Goal: Information Seeking & Learning: Learn about a topic

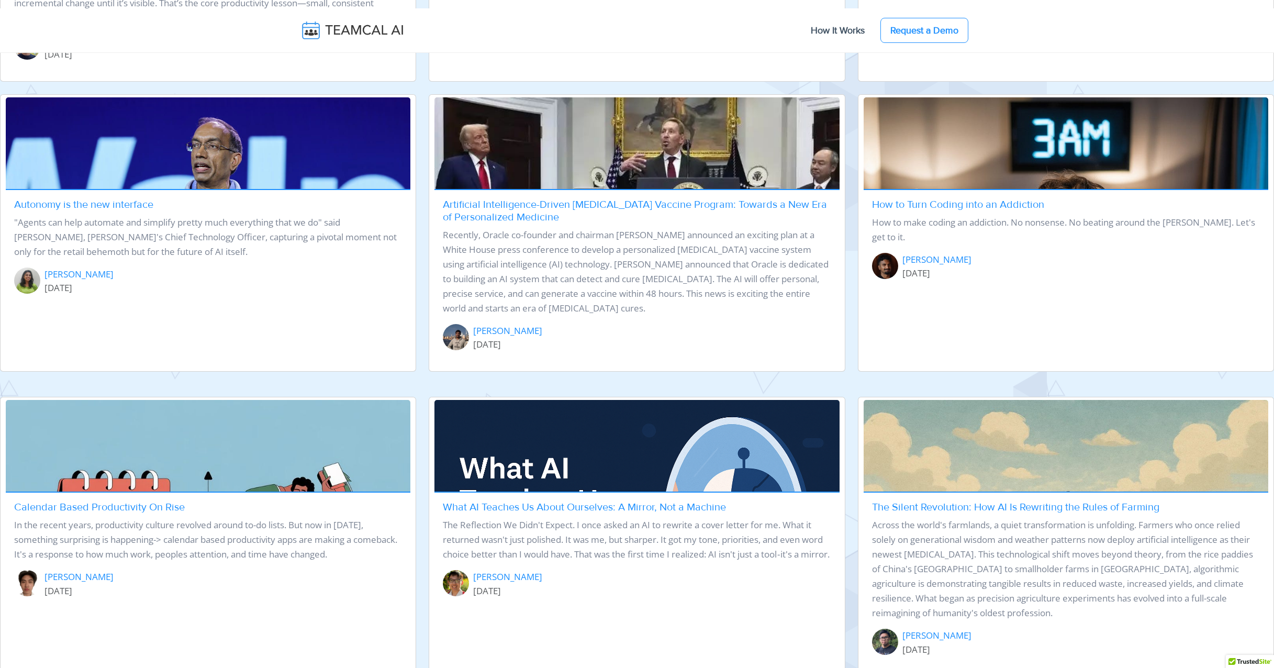
scroll to position [705, 0]
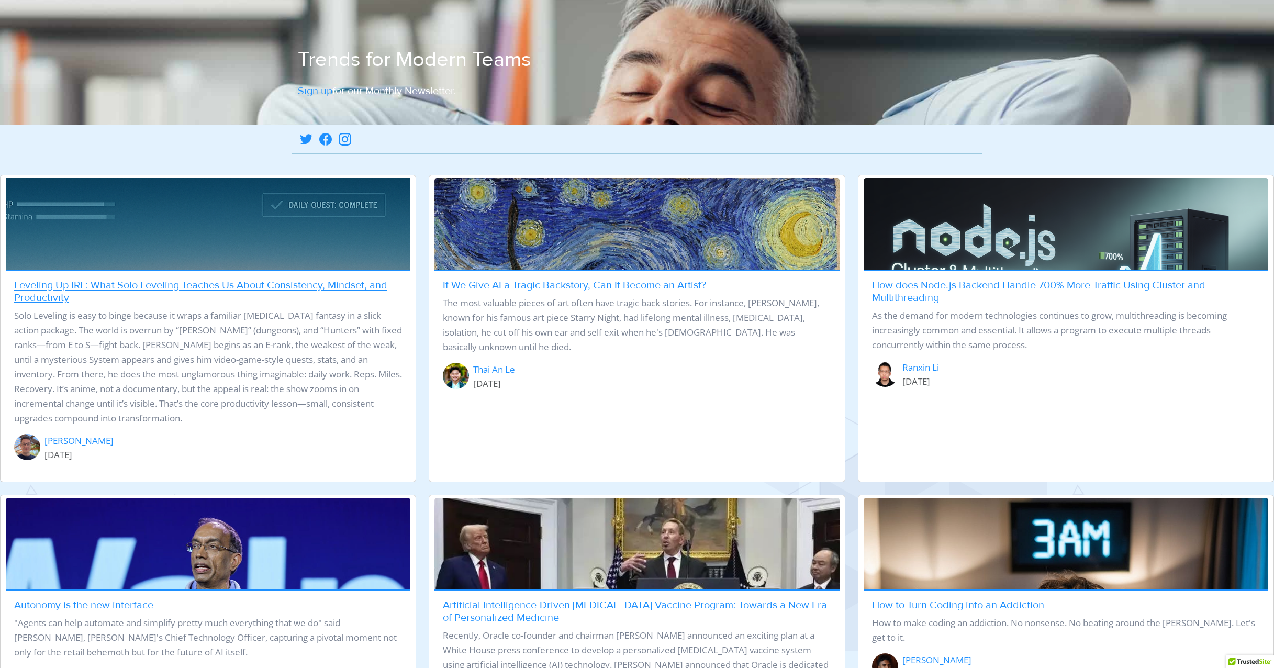
scroll to position [733, 0]
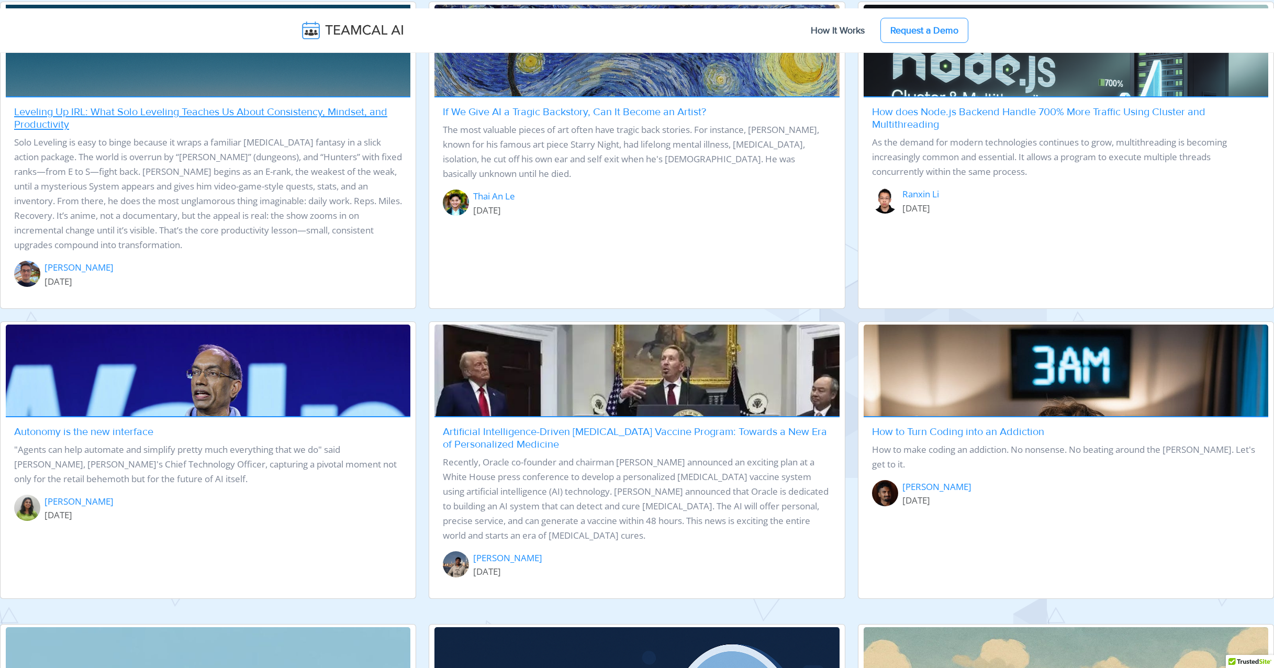
click at [144, 106] on link "Leveling Up IRL: What Solo Leveling Teaches Us About Consistency, Mindset, and …" at bounding box center [200, 118] width 373 height 25
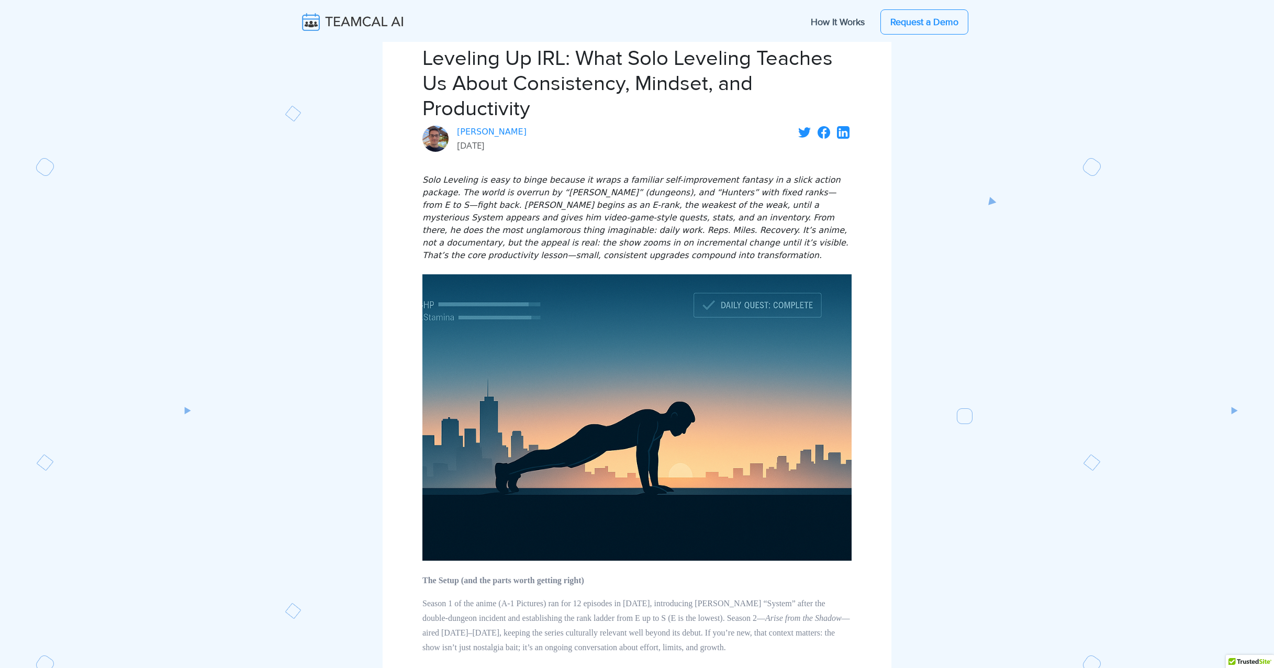
click at [367, 24] on img at bounding box center [360, 22] width 125 height 22
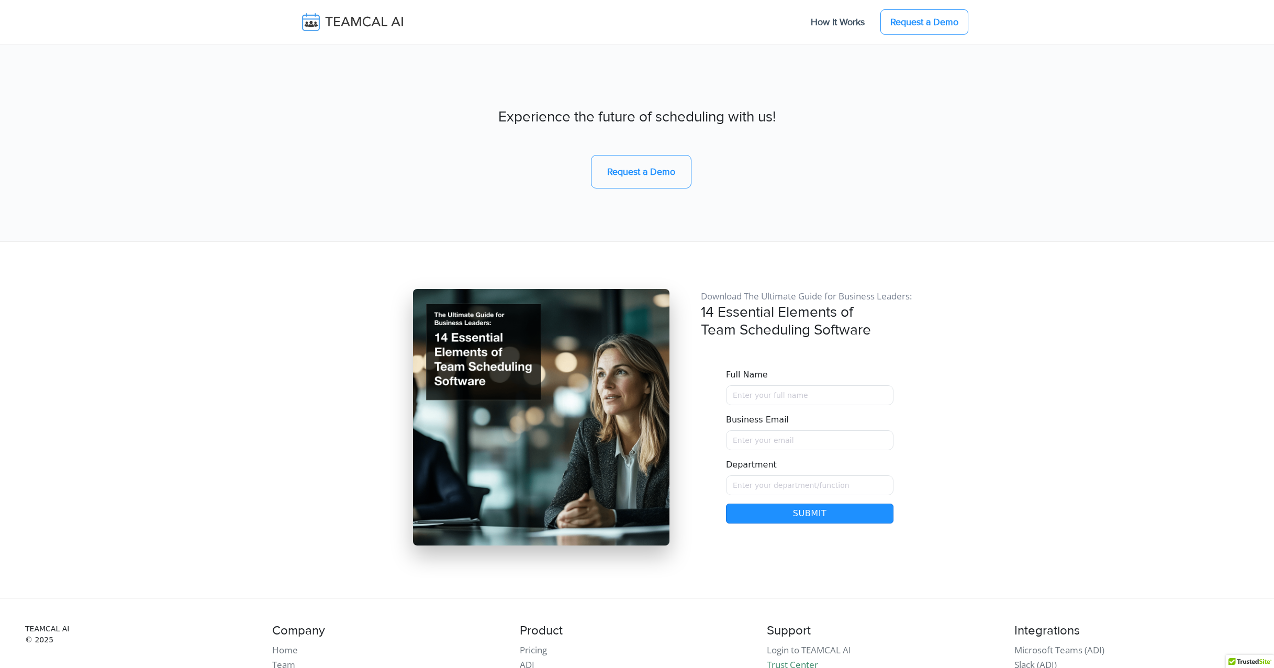
scroll to position [8873, 0]
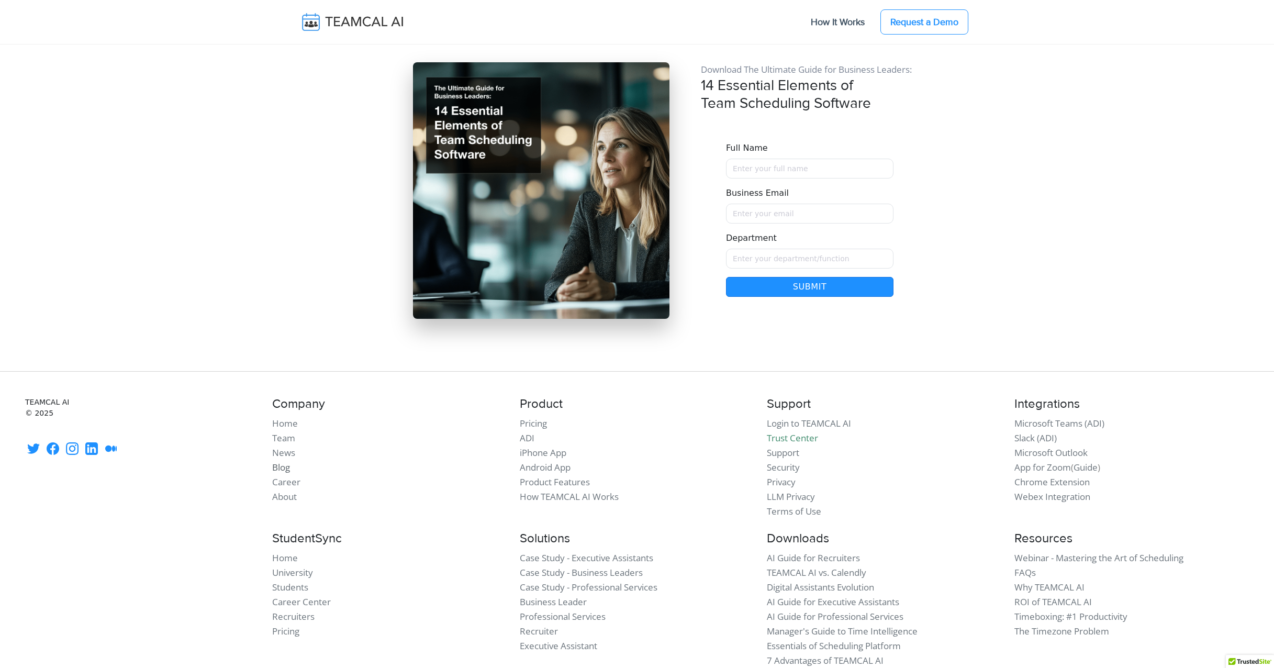
click at [279, 461] on link "Blog" at bounding box center [281, 467] width 18 height 12
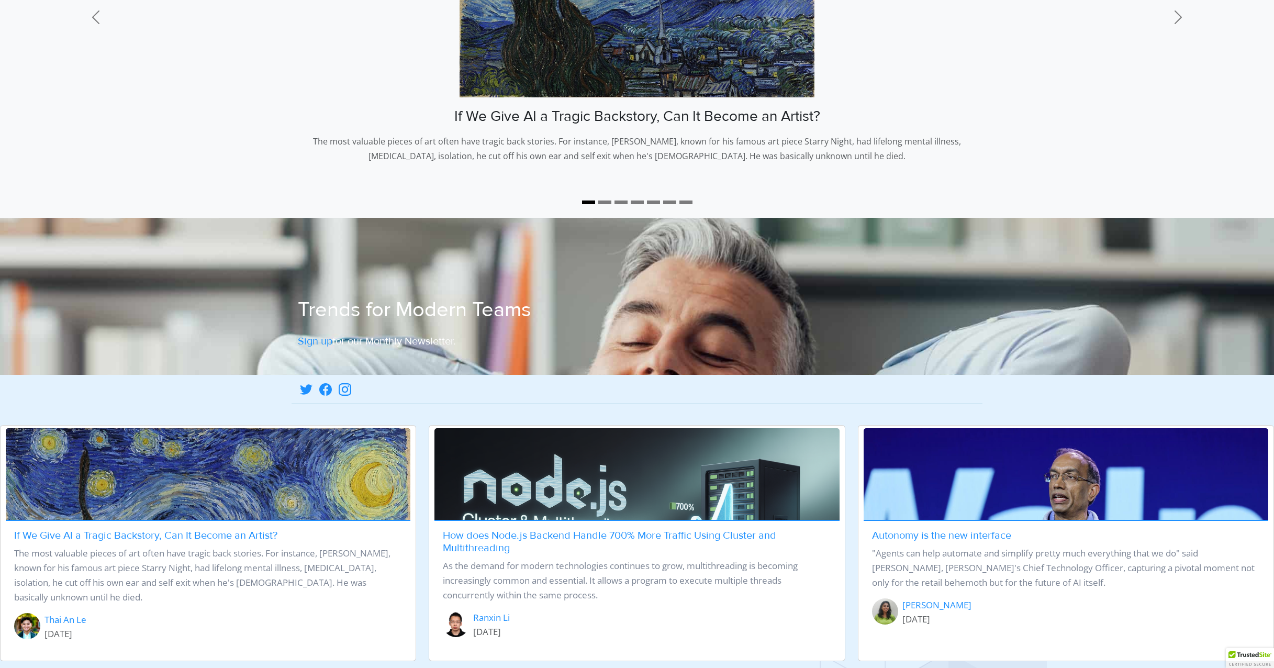
scroll to position [294, 0]
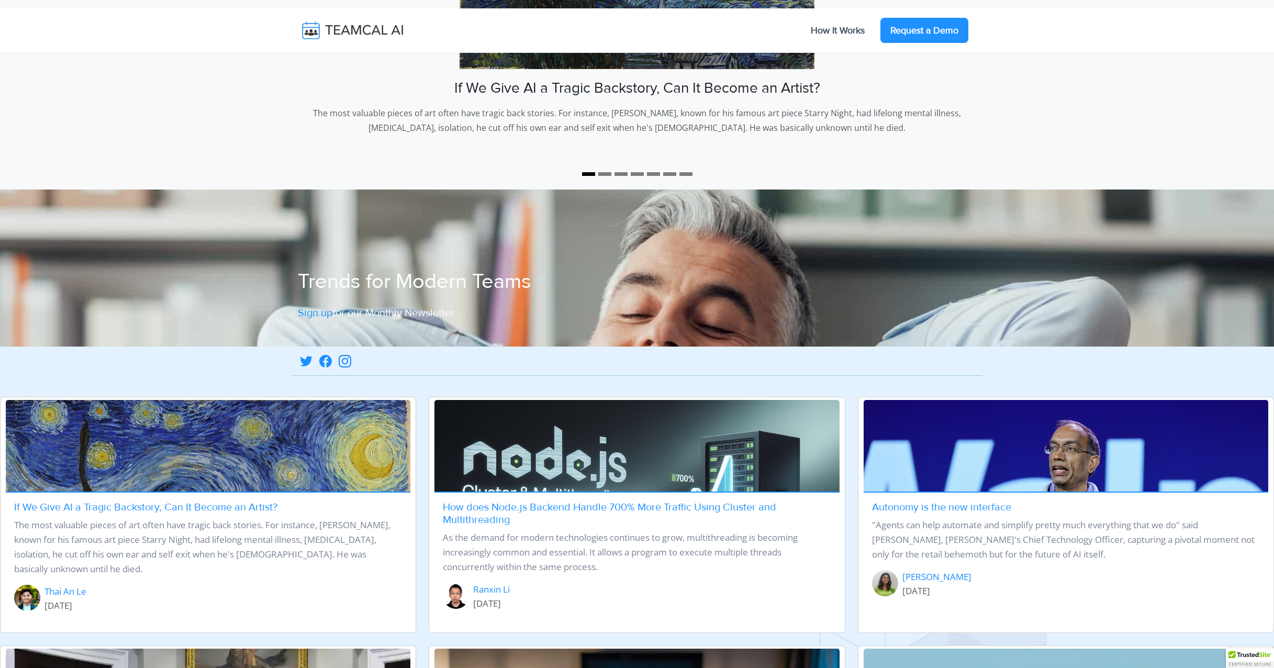
click at [933, 36] on link "Request a Demo" at bounding box center [924, 30] width 88 height 25
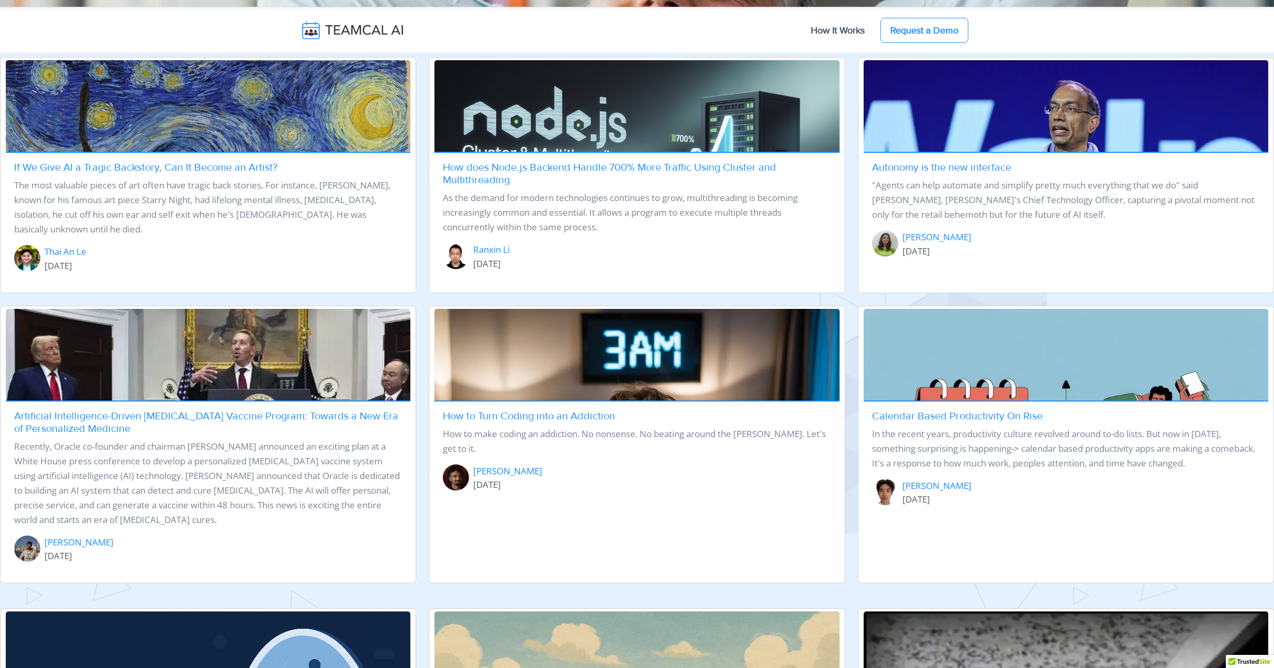
scroll to position [680, 0]
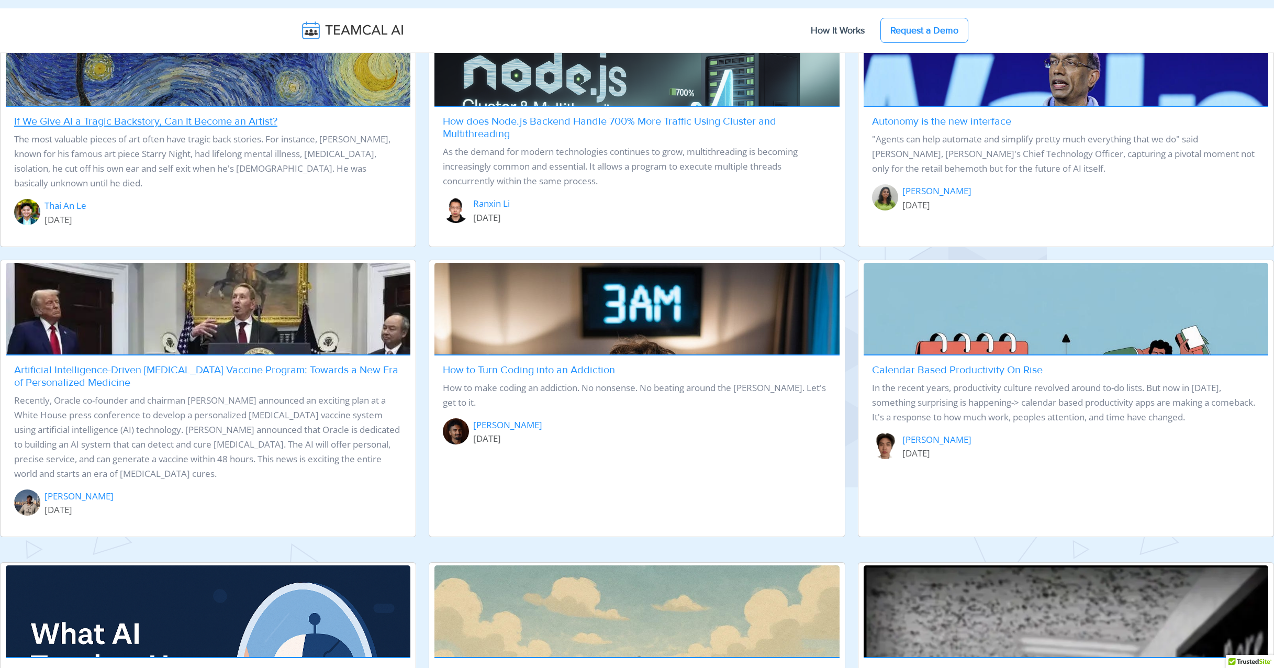
click at [154, 128] on div "If We Give AI a Tragic Backstory, Can It Become an Artist? The most valuable pi…" at bounding box center [208, 175] width 405 height 138
click at [159, 120] on link "If We Give AI a Tragic Backstory, Can It Become an Artist?" at bounding box center [145, 121] width 263 height 13
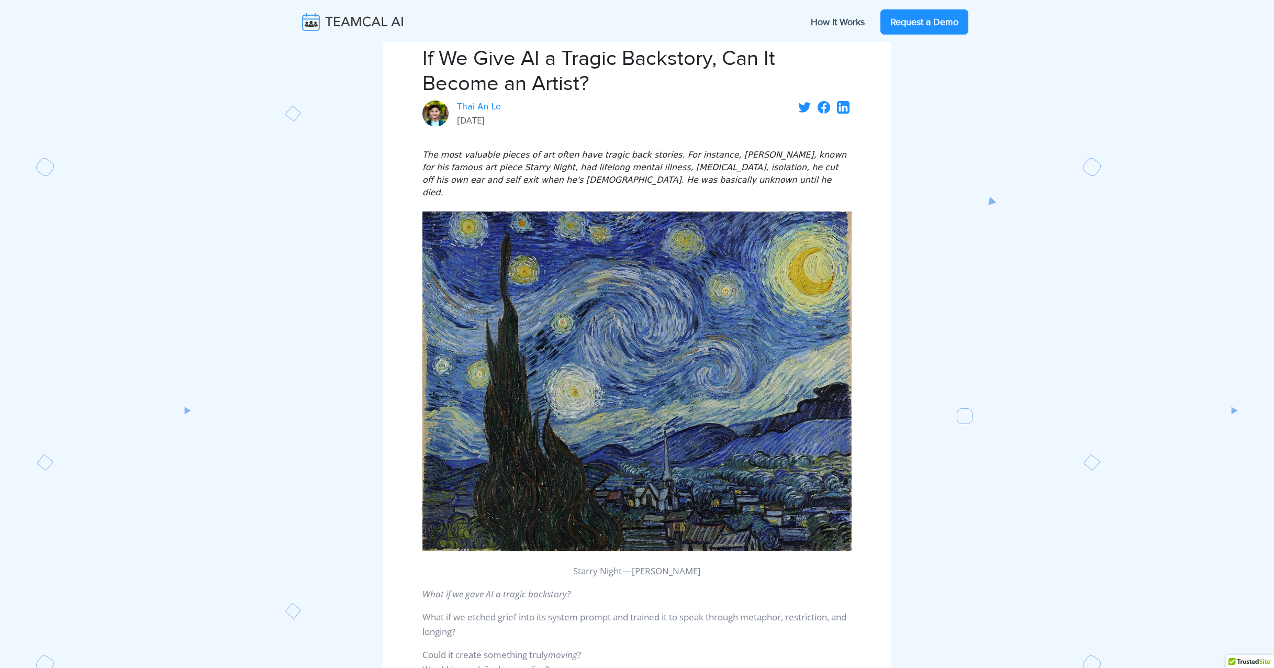
click at [921, 29] on link "Request a Demo" at bounding box center [924, 21] width 88 height 25
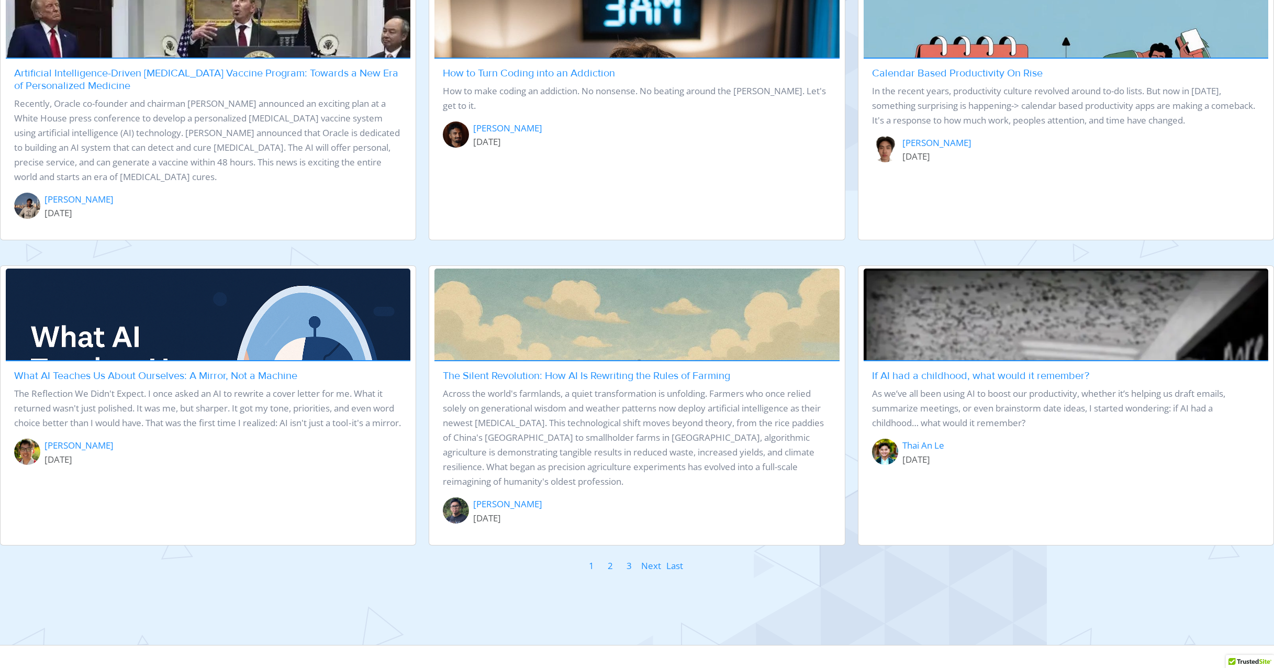
scroll to position [1324, 0]
